Goal: Information Seeking & Learning: Check status

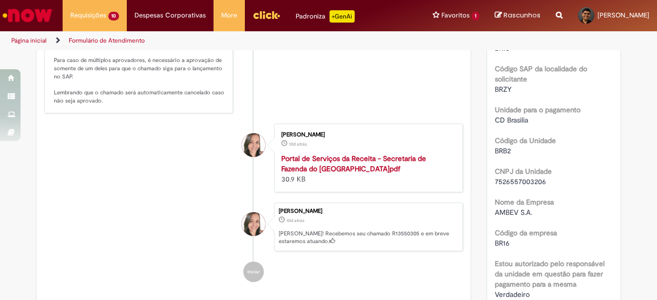
scroll to position [308, 0]
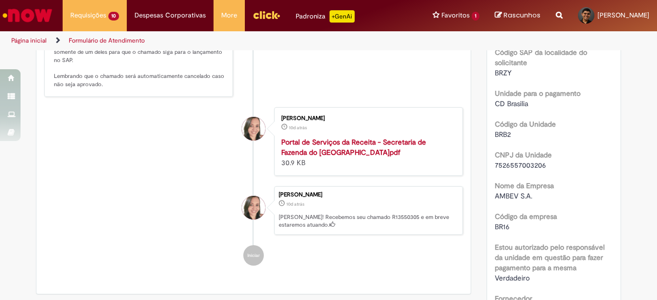
click at [357, 157] on strong "Portal de Serviços da Receita - Secretaria de Fazenda do Distrito Federal6.pdf" at bounding box center [353, 148] width 145 height 20
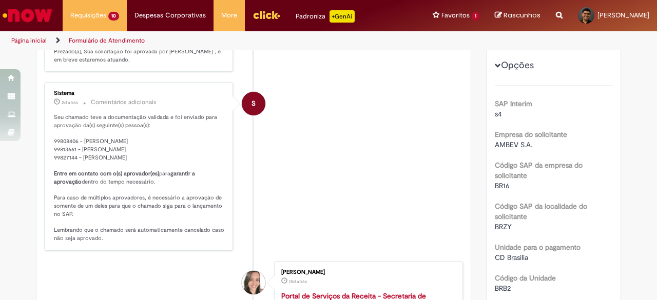
scroll to position [0, 0]
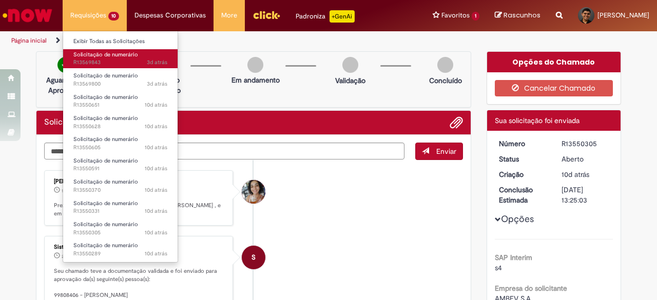
click at [112, 65] on span "3d atrás 3 dias atrás R13569843" at bounding box center [120, 63] width 94 height 8
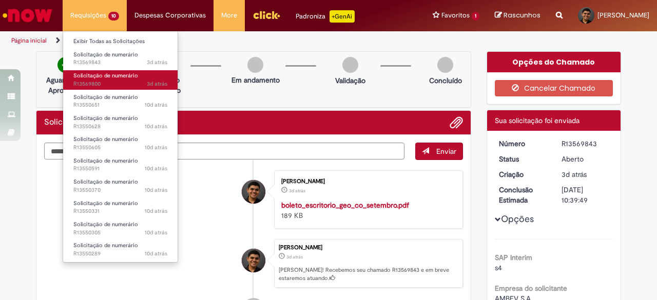
click at [91, 86] on span "3d atrás 3 dias atrás R13569800" at bounding box center [120, 84] width 94 height 8
click at [131, 78] on span "Solicitação de numerário" at bounding box center [105, 76] width 65 height 8
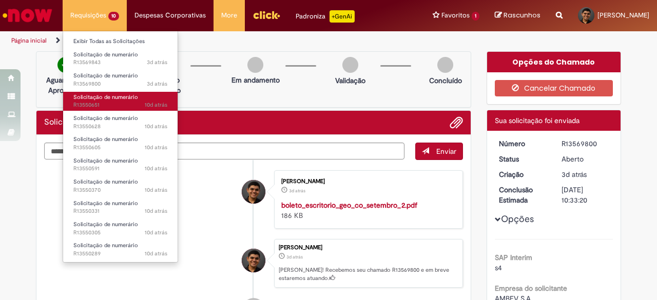
click at [105, 101] on span "10d atrás 10 dias atrás R13550651" at bounding box center [120, 105] width 94 height 8
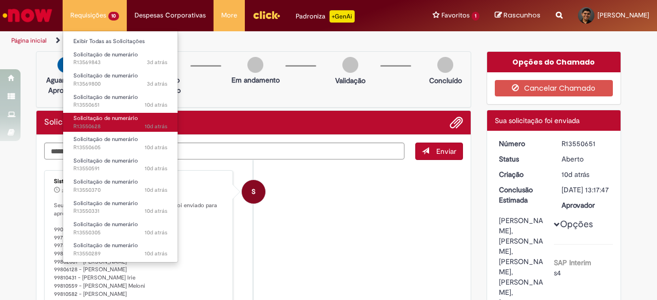
click at [108, 129] on span "10d atrás 10 dias atrás R13550628" at bounding box center [120, 127] width 94 height 8
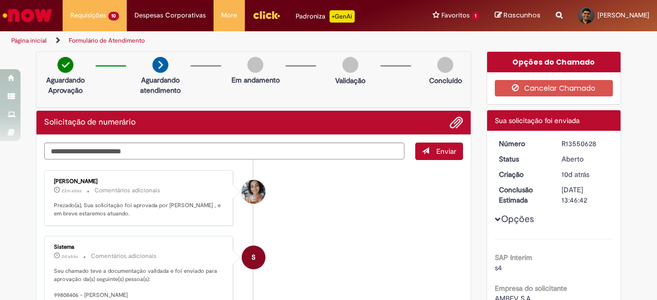
click at [574, 141] on div "R13550628" at bounding box center [586, 144] width 48 height 10
copy div "R13550628"
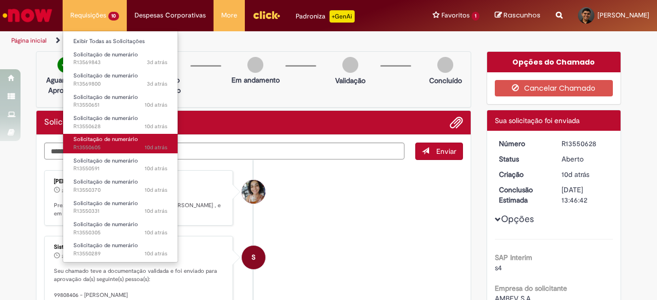
click at [111, 140] on span "Solicitação de numerário" at bounding box center [105, 140] width 65 height 8
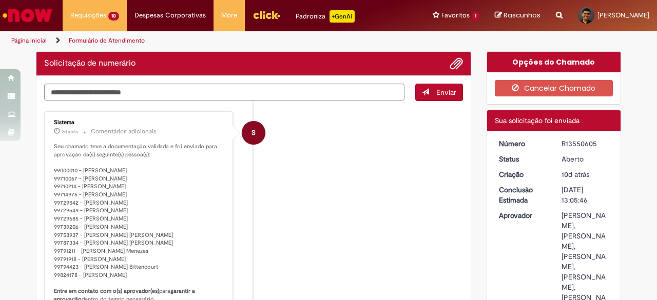
click at [301, 177] on li "S Sistema 2d atrás 2 dias atrás Comentários adicionais Seu chamado teve a docum…" at bounding box center [253, 239] width 419 height 257
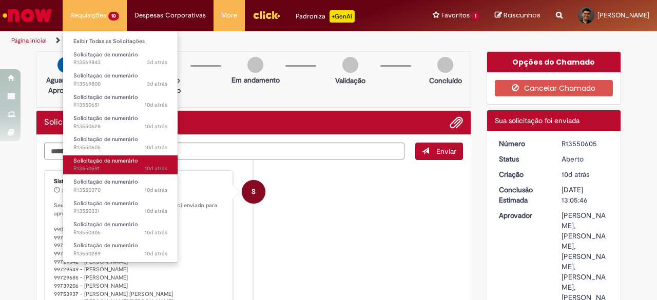
click at [99, 163] on span "Solicitação de numerário" at bounding box center [105, 161] width 65 height 8
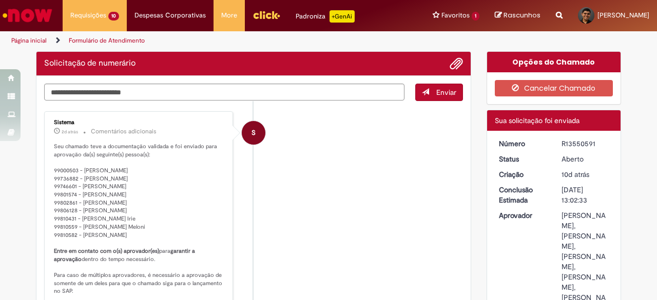
click at [246, 180] on div "S" at bounding box center [254, 224] width 26 height 209
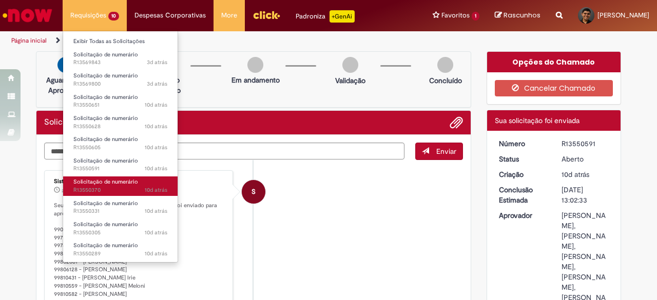
click at [112, 182] on span "Solicitação de numerário" at bounding box center [105, 182] width 65 height 8
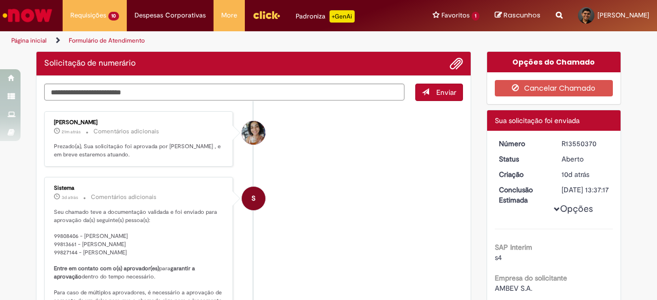
click at [315, 161] on li "Maira Ferreira Da Silva Rodrigues 21m atrás 21 minutos atrás Comentários adicio…" at bounding box center [253, 139] width 419 height 56
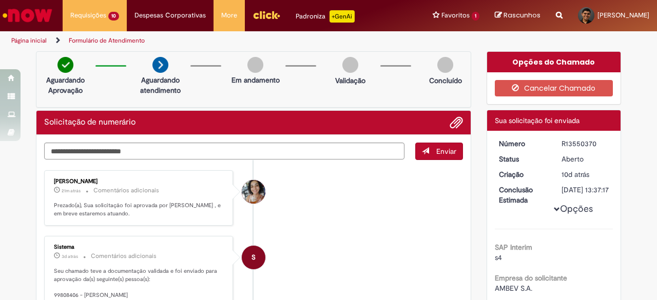
click at [579, 144] on div "R13550370" at bounding box center [586, 144] width 48 height 10
copy div "R13550370"
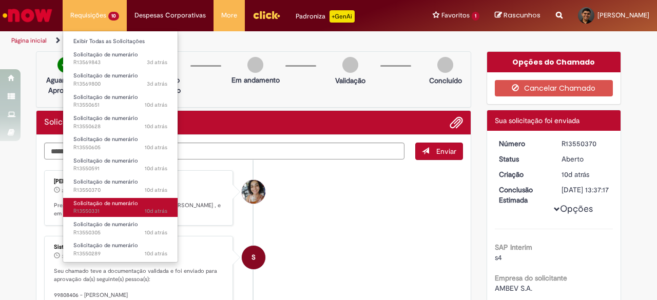
click at [92, 208] on span "10d atrás 10 dias atrás R13550331" at bounding box center [120, 211] width 94 height 8
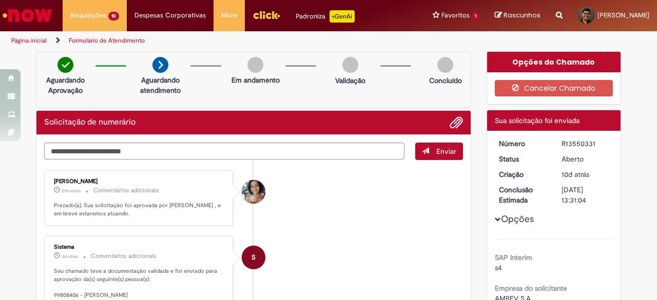
click at [575, 141] on div "R13550331" at bounding box center [586, 144] width 48 height 10
copy div "R13550331"
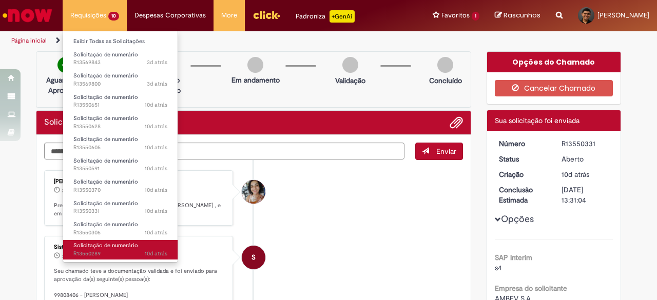
click at [110, 249] on link "Solicitação de numerário 10d atrás 10 dias atrás R13550289" at bounding box center [120, 249] width 114 height 19
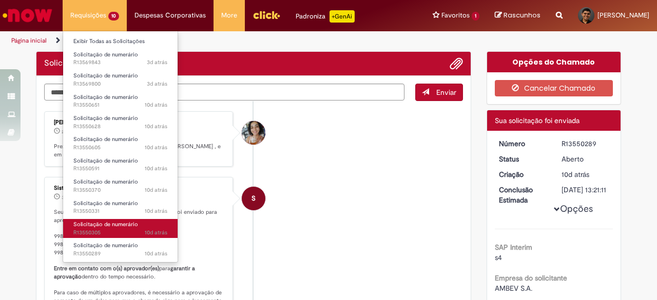
click at [80, 237] on span "10d atrás 10 dias atrás R13550305" at bounding box center [120, 233] width 94 height 8
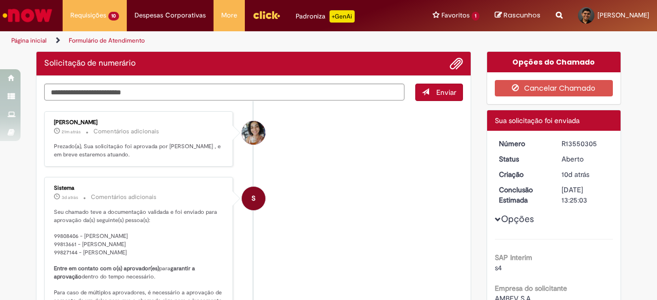
click at [340, 199] on li "S Sistema 3d atrás 3 dias atrás Comentários adicionais Seu chamado teve a docum…" at bounding box center [253, 261] width 419 height 168
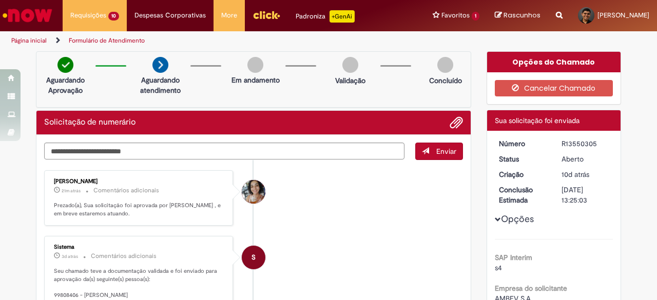
click at [577, 145] on div "R13550305" at bounding box center [586, 144] width 48 height 10
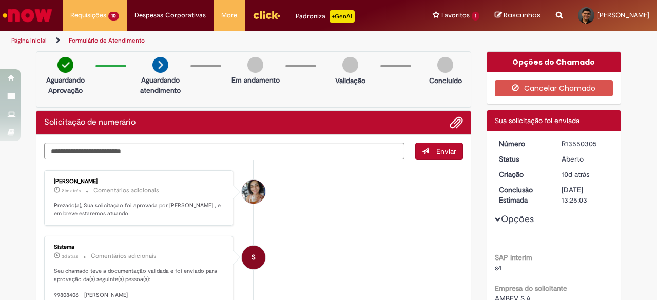
copy div "R13550305"
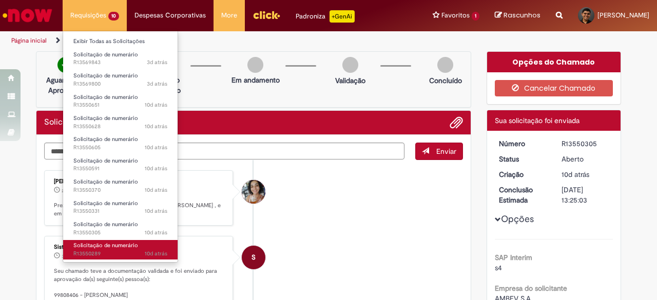
click at [124, 242] on span "Solicitação de numerário" at bounding box center [105, 246] width 65 height 8
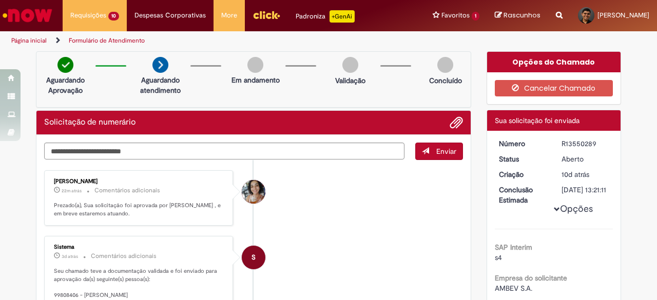
click at [573, 147] on div "R13550289" at bounding box center [586, 144] width 48 height 10
copy div "R13550289"
click at [387, 198] on li "Maira Ferreira Da Silva Rodrigues 23m atrás 23 minutos atrás Comentários adicio…" at bounding box center [253, 198] width 419 height 56
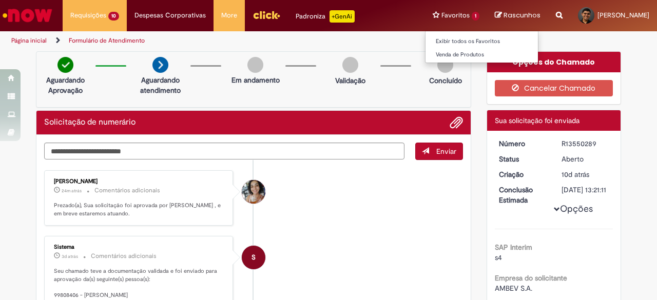
click at [425, 17] on li "Favoritos 1 Exibir todos os Favoritos Venda de Produtos" at bounding box center [456, 15] width 62 height 31
click at [425, 6] on li "Favoritos 1 Exibir todos os Favoritos Venda de Produtos" at bounding box center [456, 15] width 62 height 31
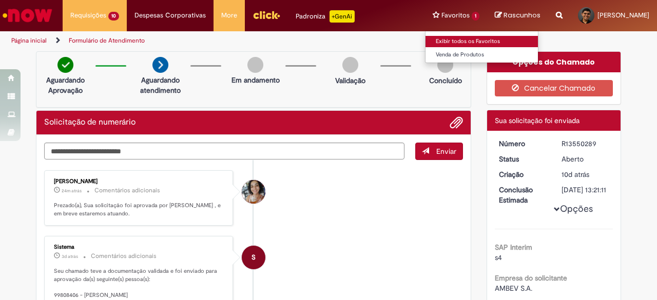
click at [426, 38] on link "Exibir todos os Favoritos" at bounding box center [482, 41] width 113 height 11
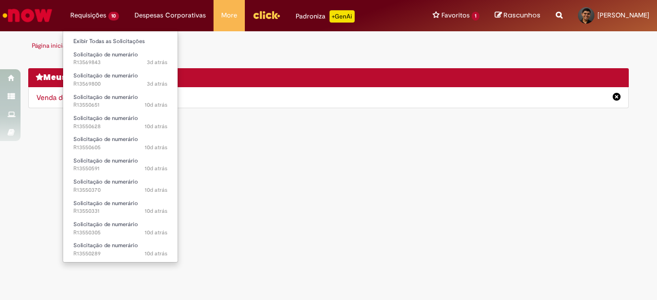
click at [100, 17] on li "Requisições 10 Exibir Todas as Solicitações Solicitação de numerário 3d atrás 3…" at bounding box center [95, 15] width 64 height 31
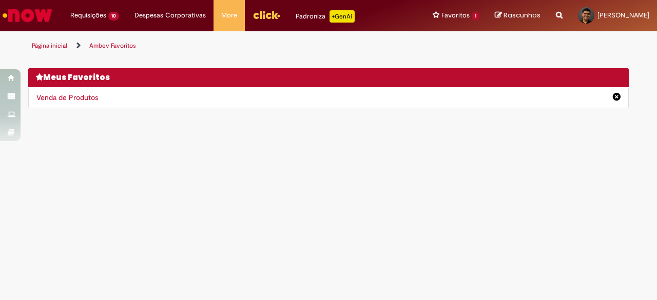
click at [3, 11] on img "Ir para a Homepage" at bounding box center [27, 15] width 53 height 21
